Goal: Check status: Check status

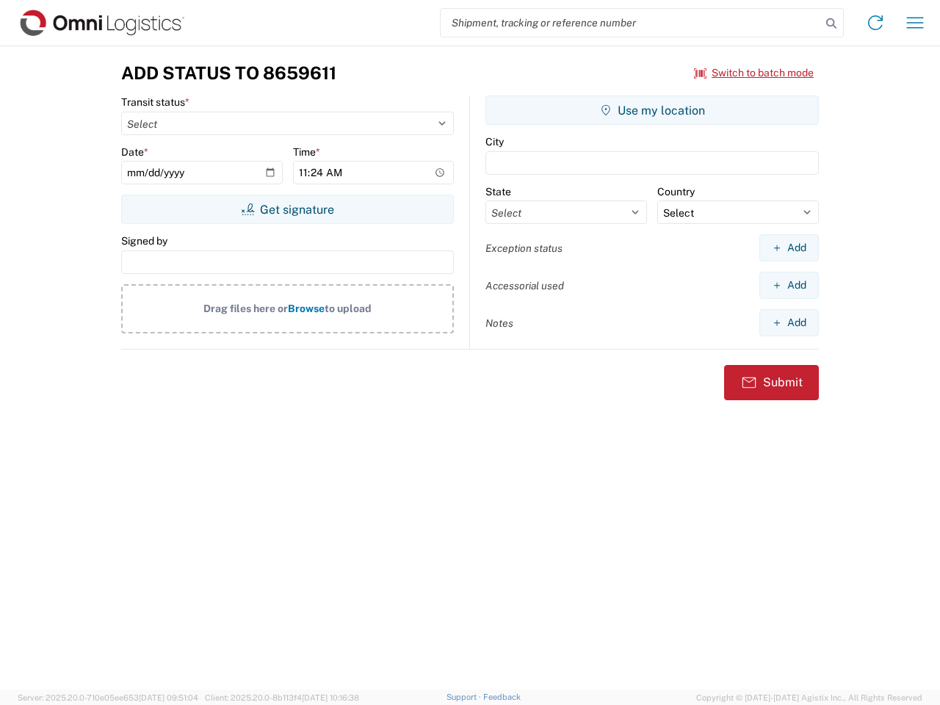
click at [631, 23] on input "search" at bounding box center [631, 23] width 380 height 28
click at [831, 23] on icon at bounding box center [831, 23] width 21 height 21
click at [875, 23] on icon at bounding box center [874, 22] width 23 height 23
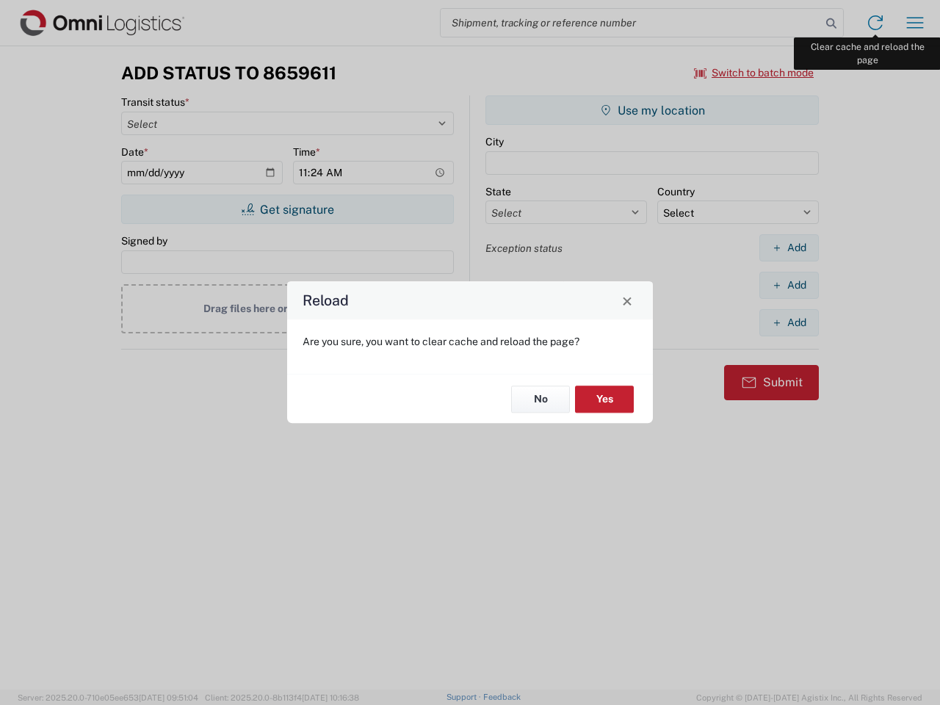
click at [915, 23] on div "Reload Are you sure, you want to clear cache and reload the page? No Yes" at bounding box center [470, 352] width 940 height 705
click at [754, 73] on div "Reload Are you sure, you want to clear cache and reload the page? No Yes" at bounding box center [470, 352] width 940 height 705
click at [287, 209] on div "Reload Are you sure, you want to clear cache and reload the page? No Yes" at bounding box center [470, 352] width 940 height 705
click at [652, 110] on div "Reload Are you sure, you want to clear cache and reload the page? No Yes" at bounding box center [470, 352] width 940 height 705
click at [789, 247] on div "Reload Are you sure, you want to clear cache and reload the page? No Yes" at bounding box center [470, 352] width 940 height 705
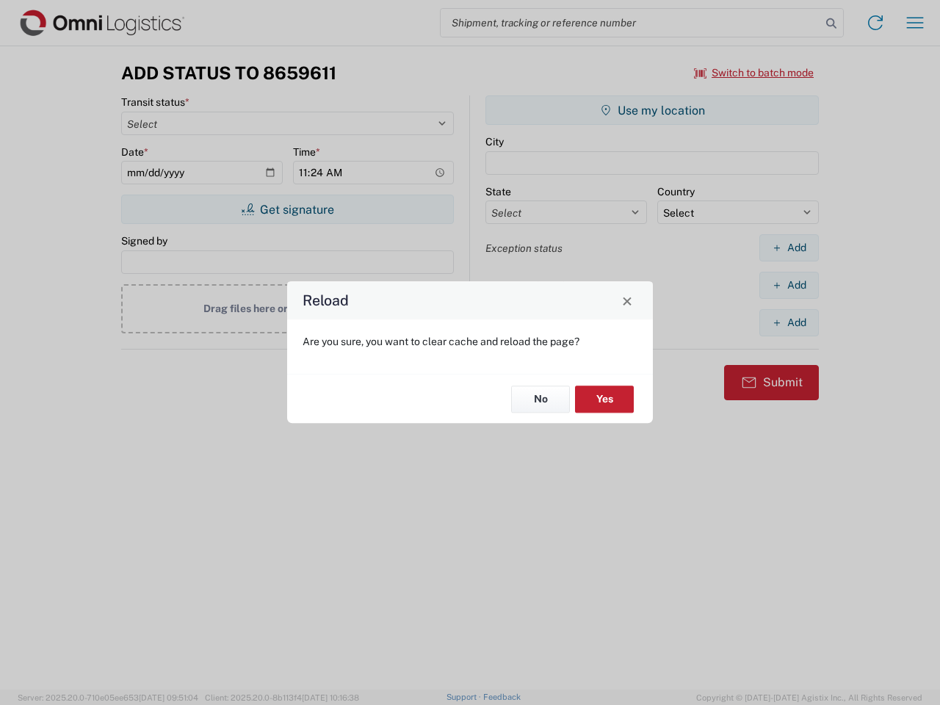
click at [789, 285] on div "Reload Are you sure, you want to clear cache and reload the page? No Yes" at bounding box center [470, 352] width 940 height 705
click at [789, 322] on div "Reload Are you sure, you want to clear cache and reload the page? No Yes" at bounding box center [470, 352] width 940 height 705
